Goal: Task Accomplishment & Management: Complete application form

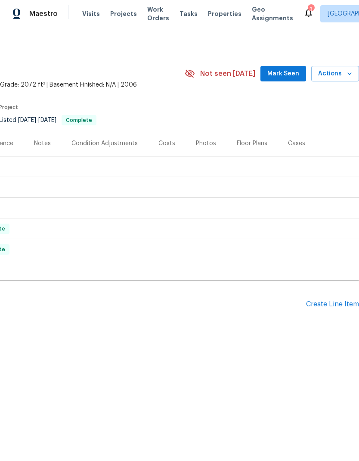
scroll to position [0, 128]
click at [328, 302] on div "Create Line Item" at bounding box center [332, 304] width 53 height 8
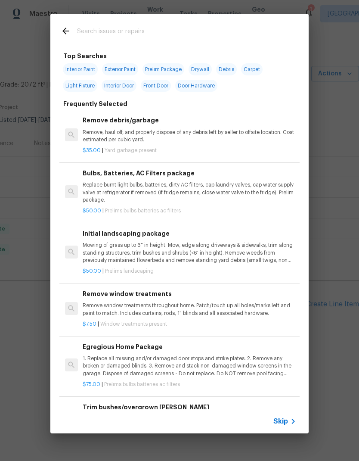
click at [251, 38] on input "text" at bounding box center [168, 32] width 183 height 13
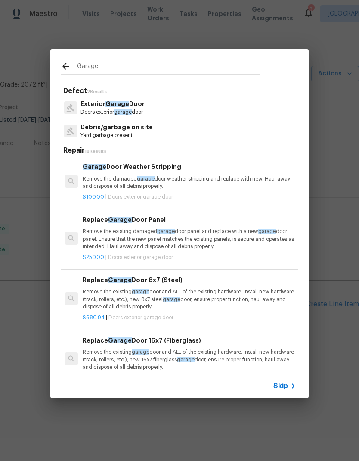
type input "Garage"
click at [245, 117] on div "Exterior Garage Door Doors exterior garage door" at bounding box center [180, 107] width 238 height 23
click at [243, 111] on div "Exterior Garage Door Doors exterior garage door" at bounding box center [180, 107] width 238 height 23
click at [244, 106] on div "Exterior Garage Door Doors exterior garage door" at bounding box center [180, 107] width 238 height 23
click at [167, 103] on div "Exterior Garage Door Doors exterior garage door" at bounding box center [180, 107] width 238 height 23
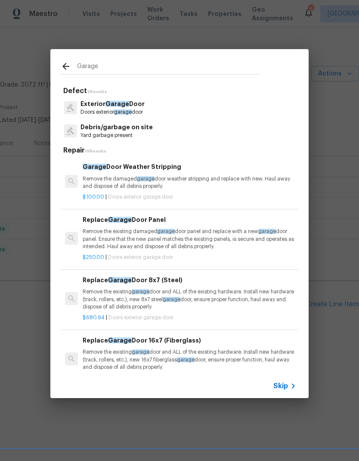
click at [145, 111] on p "Doors exterior garage door" at bounding box center [113, 112] width 64 height 7
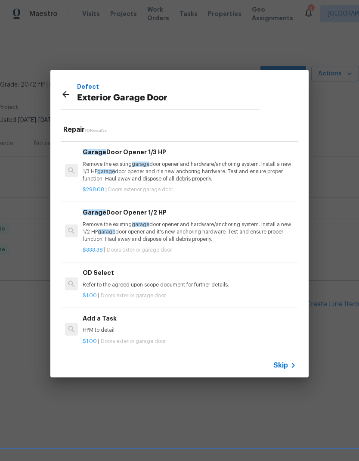
scroll to position [348, 0]
click at [186, 328] on p "HPM to detail" at bounding box center [190, 330] width 214 height 7
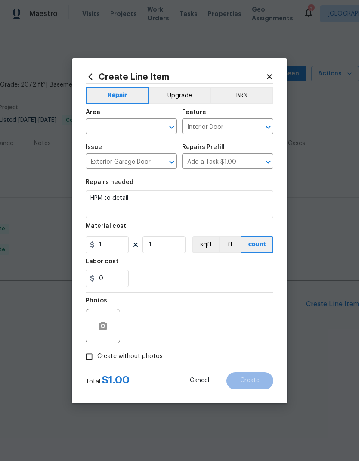
click at [149, 126] on input "text" at bounding box center [119, 127] width 67 height 13
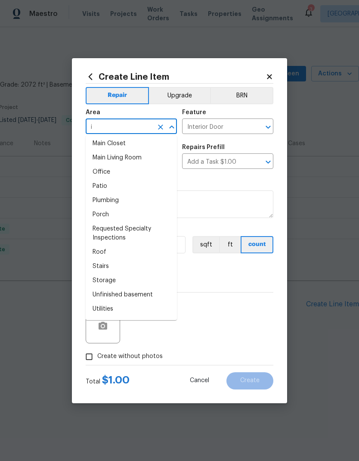
scroll to position [0, 0]
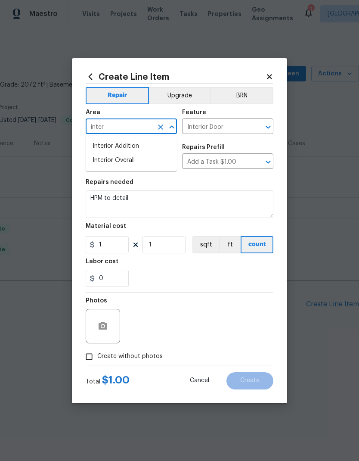
click at [156, 159] on li "Interior Overall" at bounding box center [131, 160] width 91 height 14
type input "Interior Overall"
click at [156, 159] on button "Clear" at bounding box center [161, 162] width 12 height 12
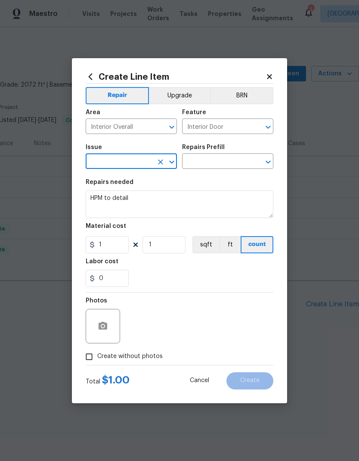
click at [272, 76] on icon at bounding box center [270, 77] width 8 height 8
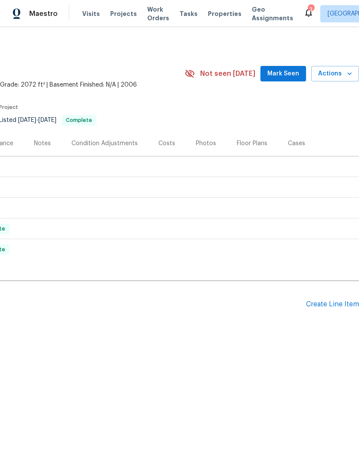
scroll to position [0, 128]
click at [323, 302] on div "Create Line Item" at bounding box center [332, 304] width 53 height 8
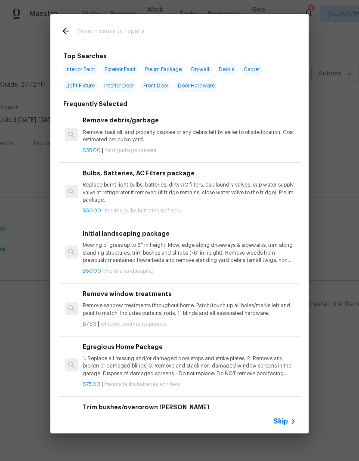
click at [227, 35] on input "text" at bounding box center [168, 32] width 183 height 13
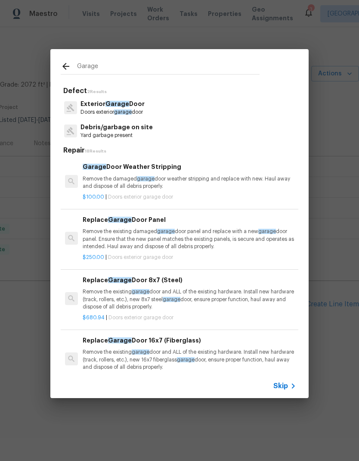
type input "Garage"
click at [222, 112] on div "Exterior Garage Door Doors exterior garage door" at bounding box center [180, 107] width 238 height 23
click at [222, 116] on div "Exterior Garage Door Doors exterior garage door" at bounding box center [180, 107] width 238 height 23
click at [144, 100] on p "Exterior Garage Door" at bounding box center [113, 104] width 64 height 9
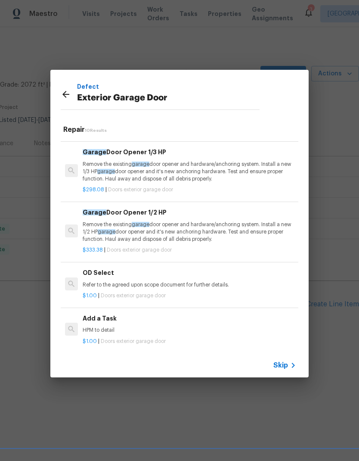
scroll to position [348, 0]
click at [175, 338] on p "$1.00 | Doors exterior garage door" at bounding box center [190, 341] width 214 height 7
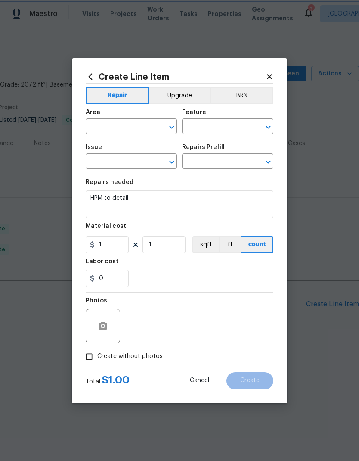
type input "Interior Overall"
type input "Interior Door"
type input "Exterior Garage Door"
type input "Add a Task $1.00"
click at [175, 335] on div "Photos" at bounding box center [180, 321] width 188 height 56
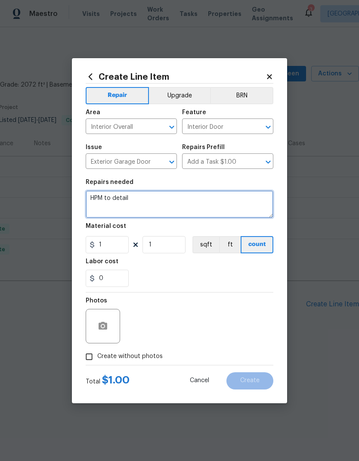
click at [168, 206] on textarea "HPM to detail" at bounding box center [180, 204] width 188 height 28
click at [168, 205] on textarea "HPM to detail" at bounding box center [180, 204] width 188 height 28
click at [171, 201] on textarea "HPM to detail" at bounding box center [180, 204] width 188 height 28
click at [168, 208] on textarea "HPM to detail" at bounding box center [180, 204] width 188 height 28
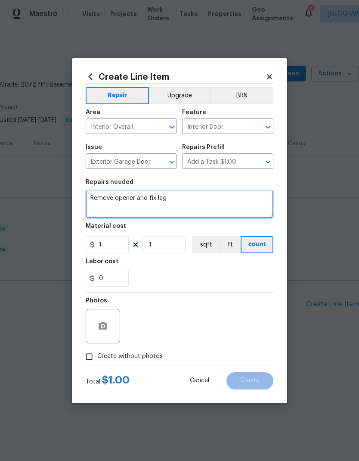
click at [220, 200] on textarea "Remove opener and fix lag" at bounding box center [180, 204] width 188 height 28
type textarea "Remove opener and fix latching lock"
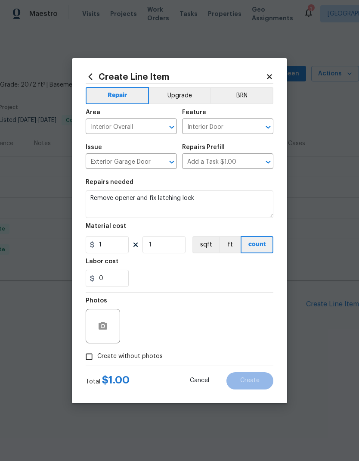
click at [221, 275] on div "0" at bounding box center [180, 278] width 188 height 17
click at [109, 249] on input "1" at bounding box center [107, 244] width 43 height 17
type input "100"
click at [218, 270] on div "Labor cost" at bounding box center [180, 264] width 188 height 11
click at [97, 330] on button "button" at bounding box center [103, 326] width 21 height 21
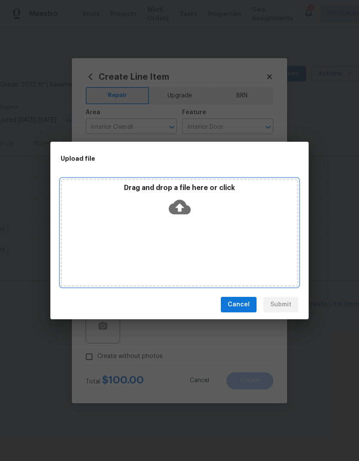
click at [248, 217] on div "Drag and drop a file here or click" at bounding box center [179, 202] width 235 height 37
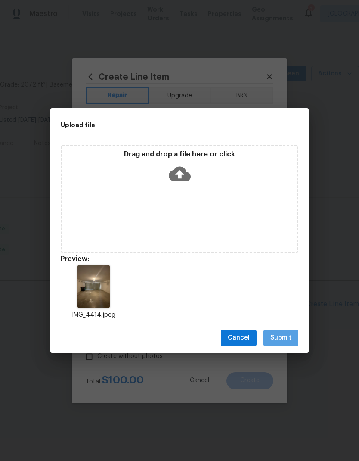
click at [289, 333] on span "Submit" at bounding box center [281, 338] width 21 height 11
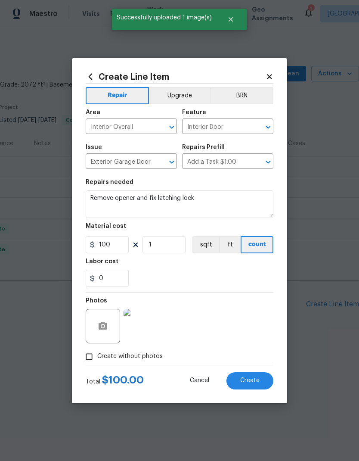
click at [250, 381] on span "Create" at bounding box center [249, 380] width 19 height 6
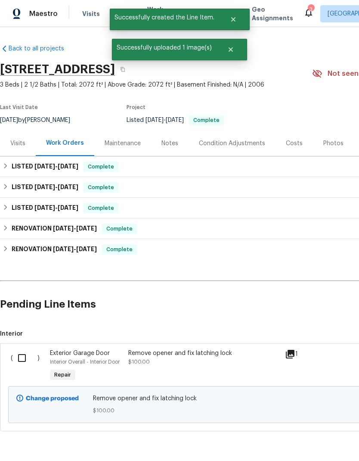
scroll to position [0, 0]
click at [25, 357] on input "checkbox" at bounding box center [25, 358] width 25 height 18
checkbox input "true"
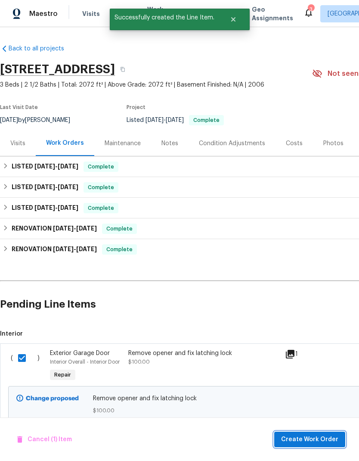
click at [315, 439] on span "Create Work Order" at bounding box center [309, 439] width 57 height 11
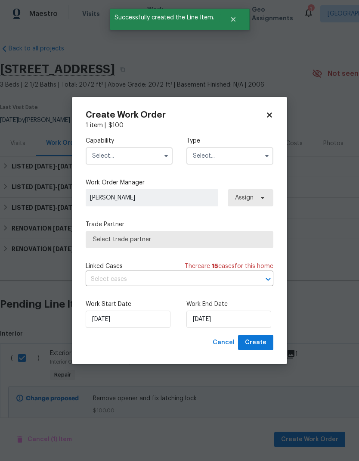
click at [147, 152] on input "text" at bounding box center [129, 155] width 87 height 17
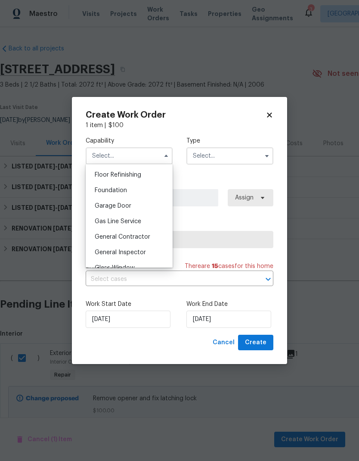
scroll to position [349, 0]
click at [152, 240] on div "General Contractor" at bounding box center [129, 238] width 83 height 16
type input "General Contractor"
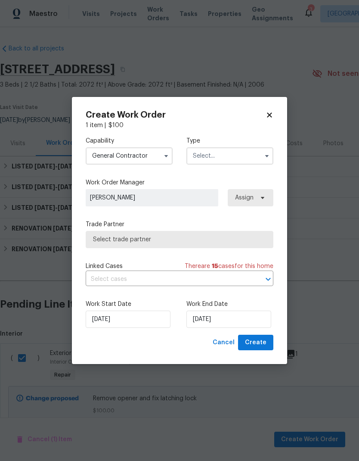
click at [225, 156] on input "text" at bounding box center [230, 155] width 87 height 17
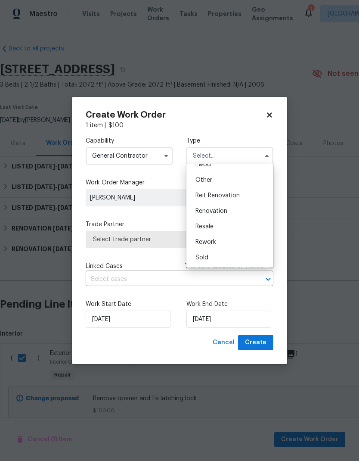
scroll to position [103, 0]
click at [230, 210] on div "Renovation" at bounding box center [230, 211] width 83 height 16
type input "Renovation"
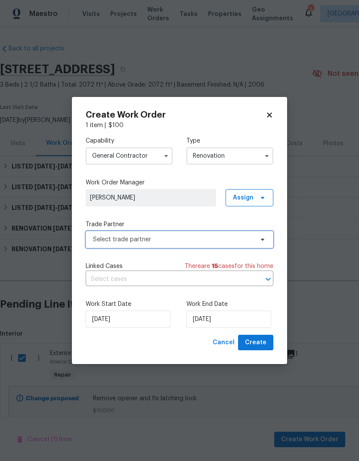
click at [193, 243] on span "Select trade partner" at bounding box center [173, 239] width 161 height 9
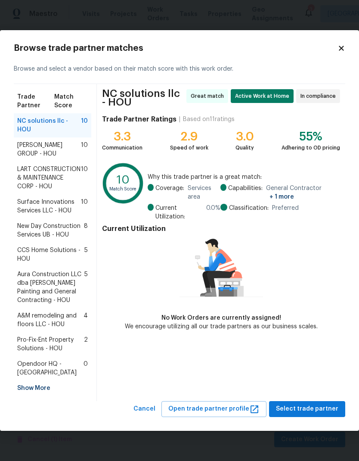
click at [26, 153] on span "BARAKEL VENZ GROUP - HOU" at bounding box center [49, 149] width 64 height 17
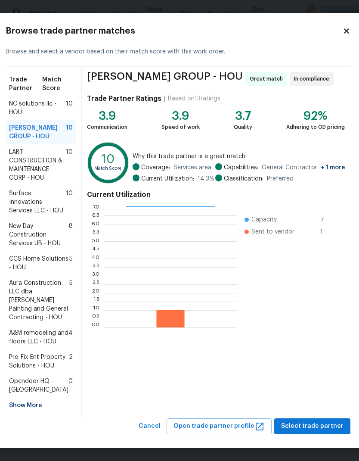
scroll to position [60, 2]
click at [308, 424] on span "Select trade partner" at bounding box center [312, 426] width 62 height 11
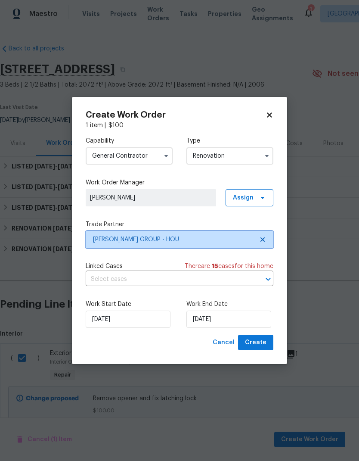
scroll to position [0, 0]
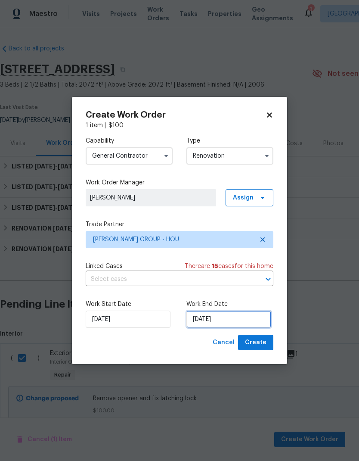
click at [253, 321] on input "[DATE]" at bounding box center [229, 319] width 85 height 17
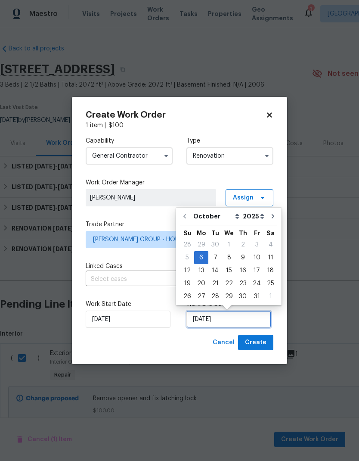
scroll to position [6, 0]
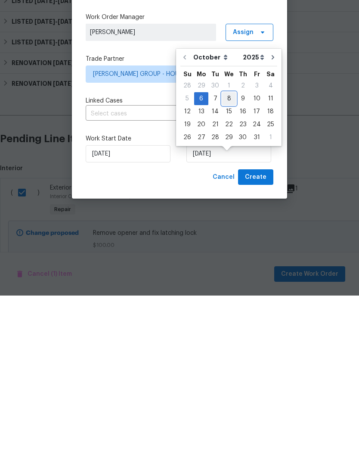
click at [233, 258] on div "8" at bounding box center [229, 264] width 14 height 12
type input "10/8/2025"
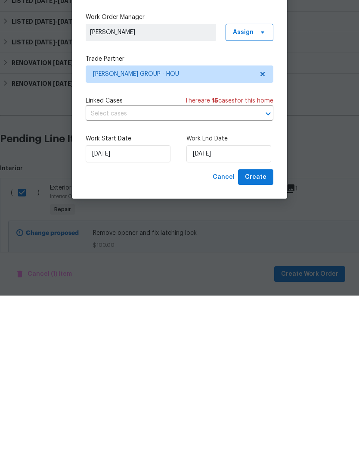
scroll to position [29, 0]
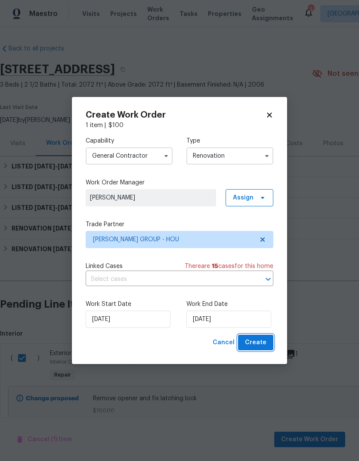
click at [252, 346] on span "Create" at bounding box center [256, 342] width 22 height 11
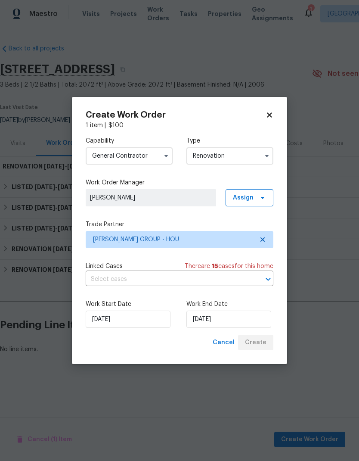
scroll to position [0, 0]
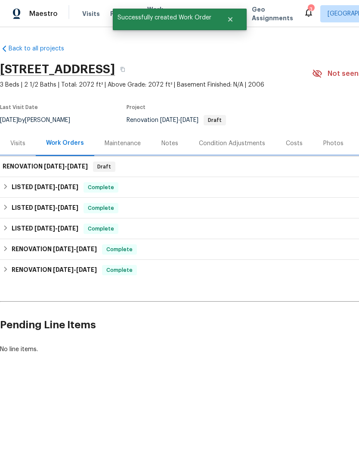
click at [270, 174] on div "RENOVATION 10/6/25 - 10/8/25 Draft" at bounding box center [243, 166] width 487 height 21
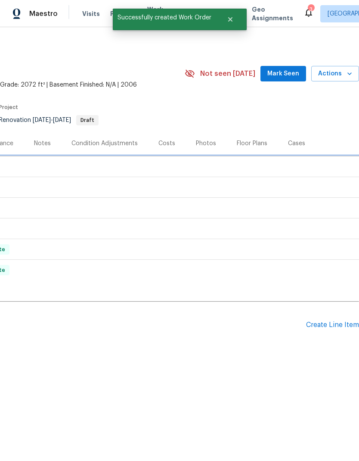
scroll to position [0, 128]
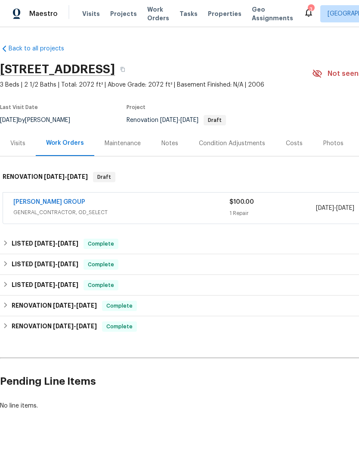
click at [29, 204] on link "[PERSON_NAME] GROUP" at bounding box center [49, 202] width 72 height 6
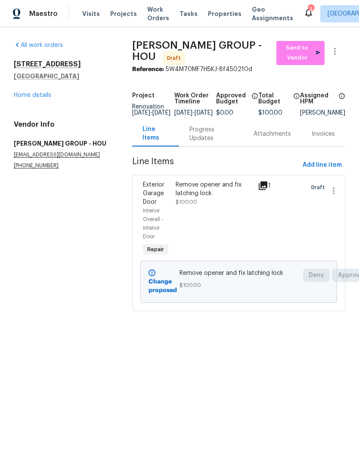
click at [25, 47] on link "All work orders" at bounding box center [38, 45] width 49 height 6
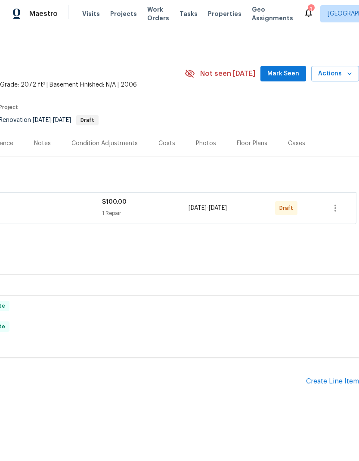
scroll to position [0, 128]
click at [334, 207] on icon "button" at bounding box center [336, 208] width 10 height 10
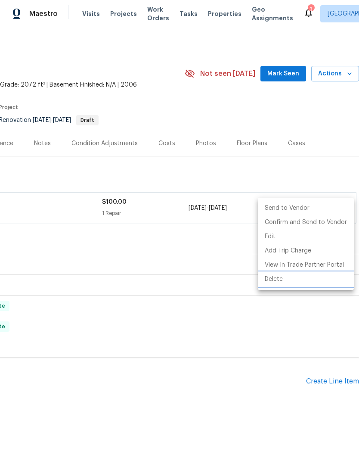
click at [287, 281] on li "Delete" at bounding box center [306, 279] width 96 height 14
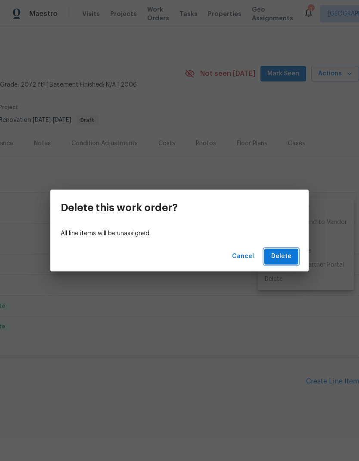
click at [285, 258] on span "Delete" at bounding box center [281, 256] width 20 height 11
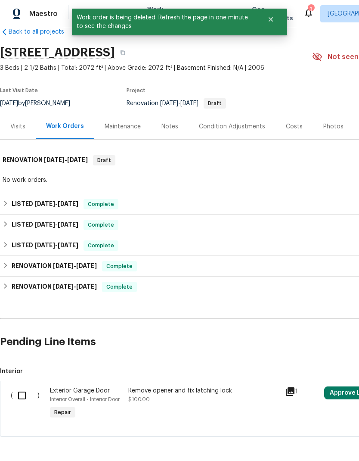
scroll to position [17, 0]
click at [23, 396] on input "checkbox" at bounding box center [25, 396] width 25 height 18
checkbox input "true"
click at [306, 436] on span "Create Work Order" at bounding box center [309, 439] width 57 height 11
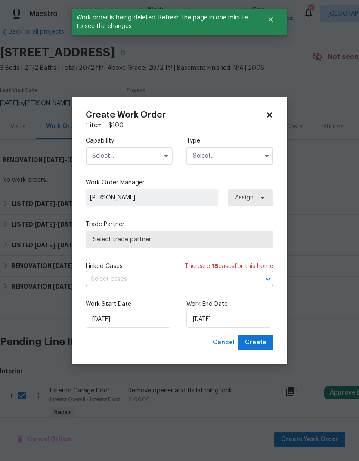
click at [154, 151] on input "text" at bounding box center [129, 155] width 87 height 17
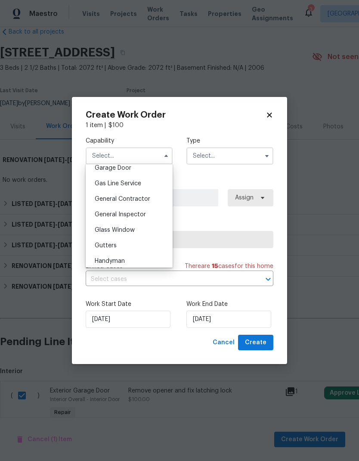
scroll to position [394, 0]
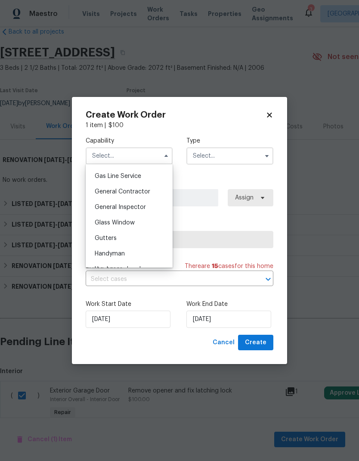
click at [162, 191] on div "General Contractor" at bounding box center [129, 192] width 83 height 16
type input "General Contractor"
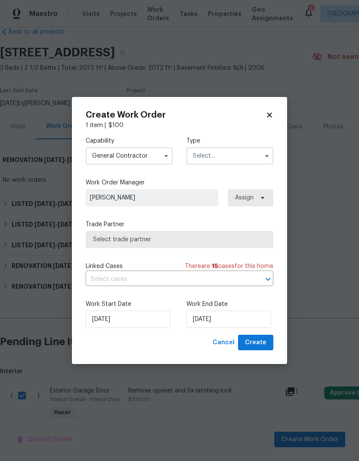
click at [227, 150] on input "text" at bounding box center [230, 155] width 87 height 17
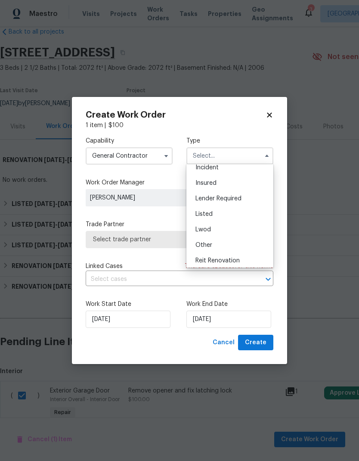
scroll to position [34, 0]
click at [229, 220] on div "Listed" at bounding box center [230, 218] width 83 height 16
type input "Listed"
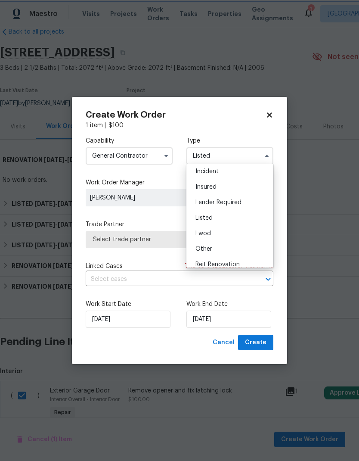
scroll to position [0, 0]
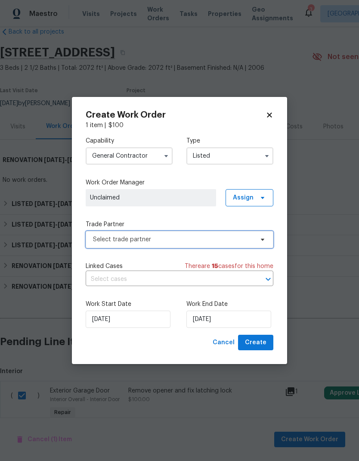
click at [193, 243] on span "Select trade partner" at bounding box center [173, 239] width 161 height 9
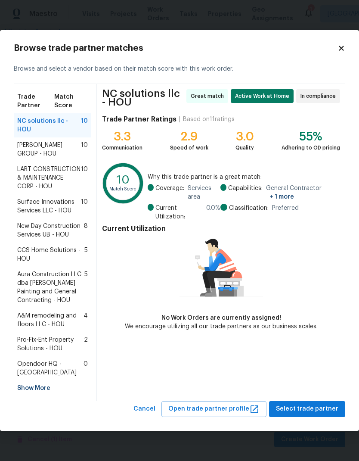
click at [21, 145] on span "BARAKEL VENZ GROUP - HOU" at bounding box center [49, 149] width 64 height 17
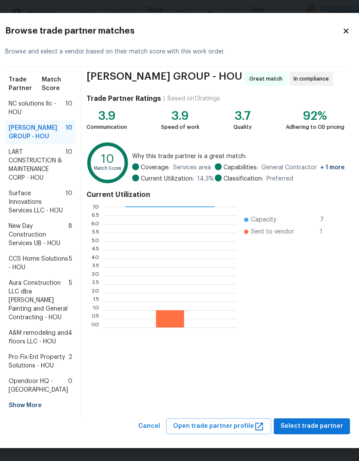
scroll to position [60, 2]
click at [307, 424] on span "Select trade partner" at bounding box center [312, 426] width 62 height 11
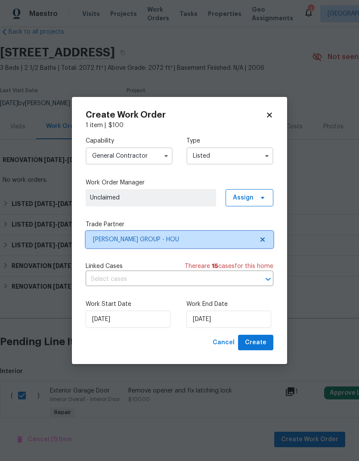
scroll to position [0, 0]
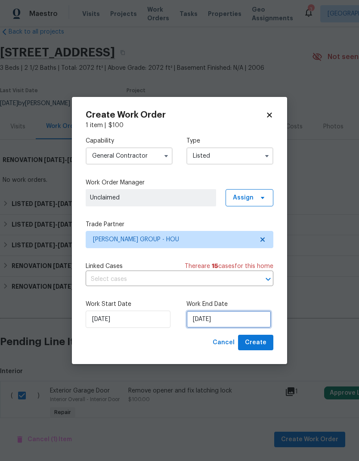
click at [242, 318] on input "[DATE]" at bounding box center [229, 319] width 85 height 17
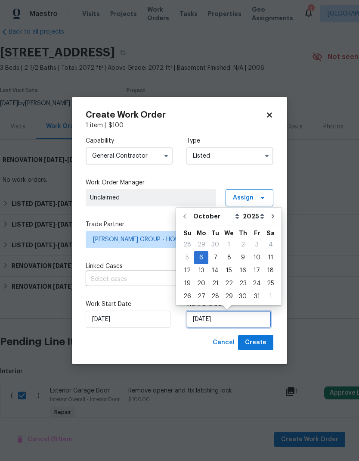
scroll to position [6, 0]
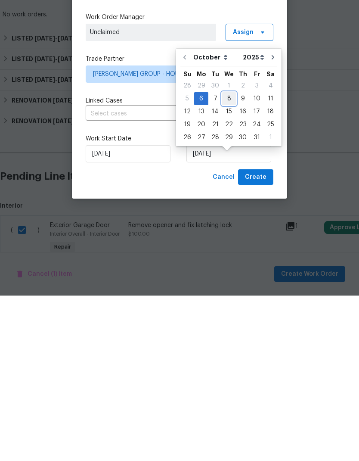
click at [226, 258] on div "8" at bounding box center [229, 264] width 14 height 12
type input "10/8/2025"
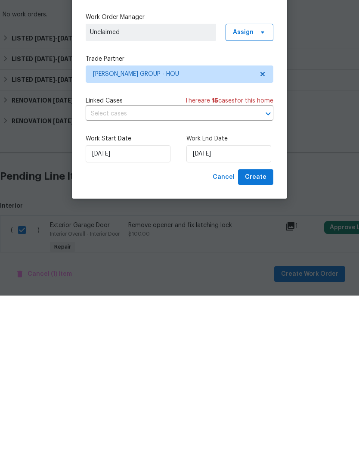
scroll to position [34, 0]
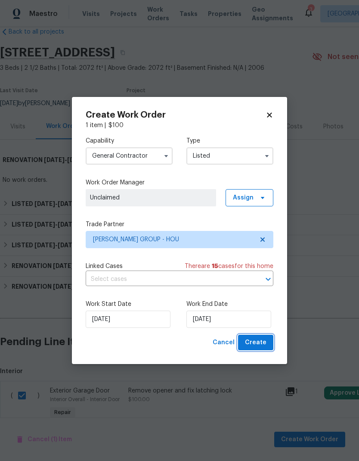
click at [256, 348] on span "Create" at bounding box center [256, 342] width 22 height 11
checkbox input "false"
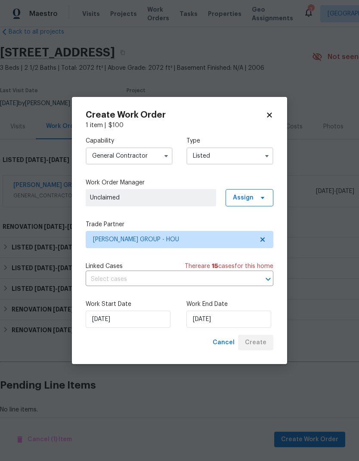
scroll to position [28, 0]
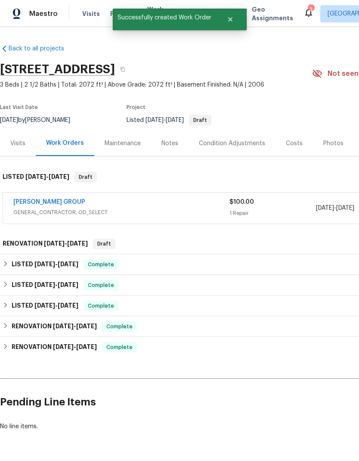
click at [31, 199] on link "BARAKEL VENZ GROUP" at bounding box center [49, 202] width 72 height 6
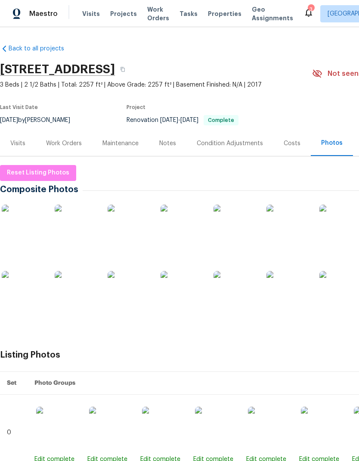
click at [334, 294] on img at bounding box center [341, 292] width 43 height 43
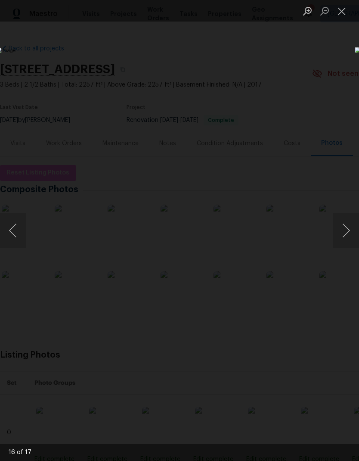
click at [348, 4] on button "Close lightbox" at bounding box center [342, 10] width 17 height 15
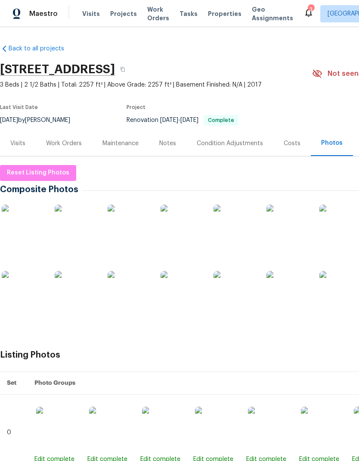
click at [120, 234] on img at bounding box center [129, 226] width 43 height 43
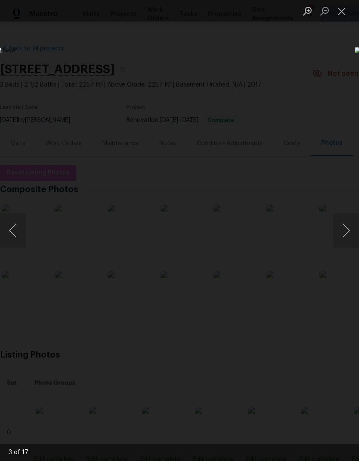
click at [341, 9] on button "Close lightbox" at bounding box center [342, 10] width 17 height 15
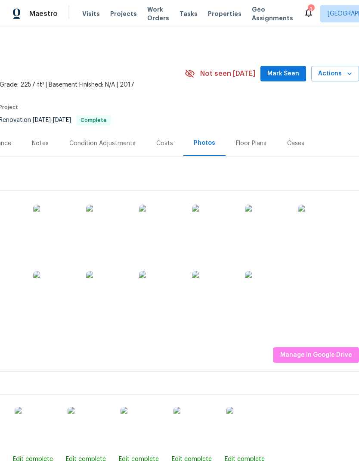
scroll to position [0, 128]
click at [278, 304] on img at bounding box center [266, 292] width 43 height 43
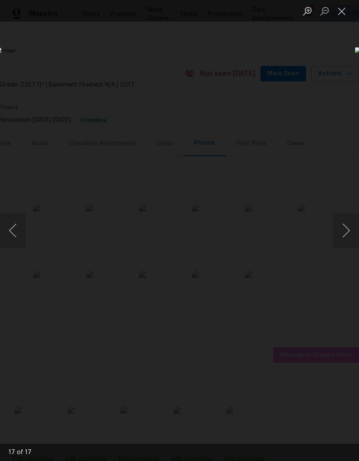
click at [343, 8] on button "Close lightbox" at bounding box center [342, 10] width 17 height 15
